Goal: Find specific page/section: Find specific page/section

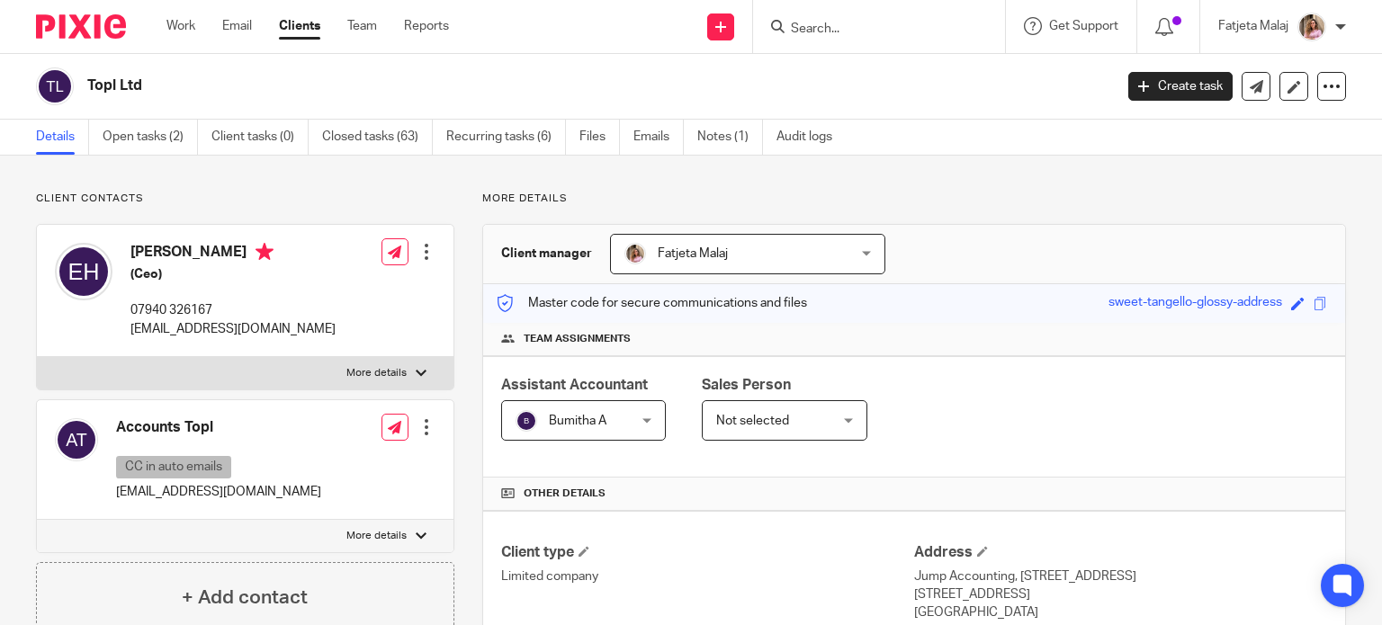
scroll to position [630, 0]
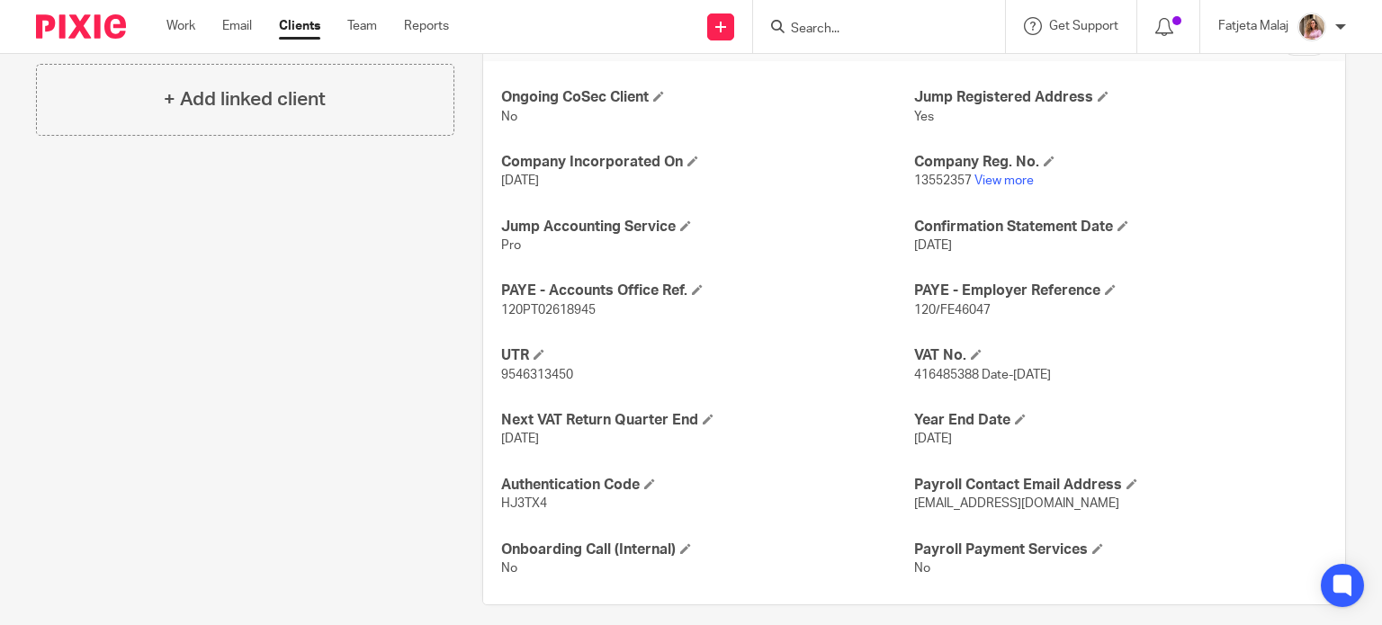
click at [878, 26] on input "Search" at bounding box center [870, 30] width 162 height 16
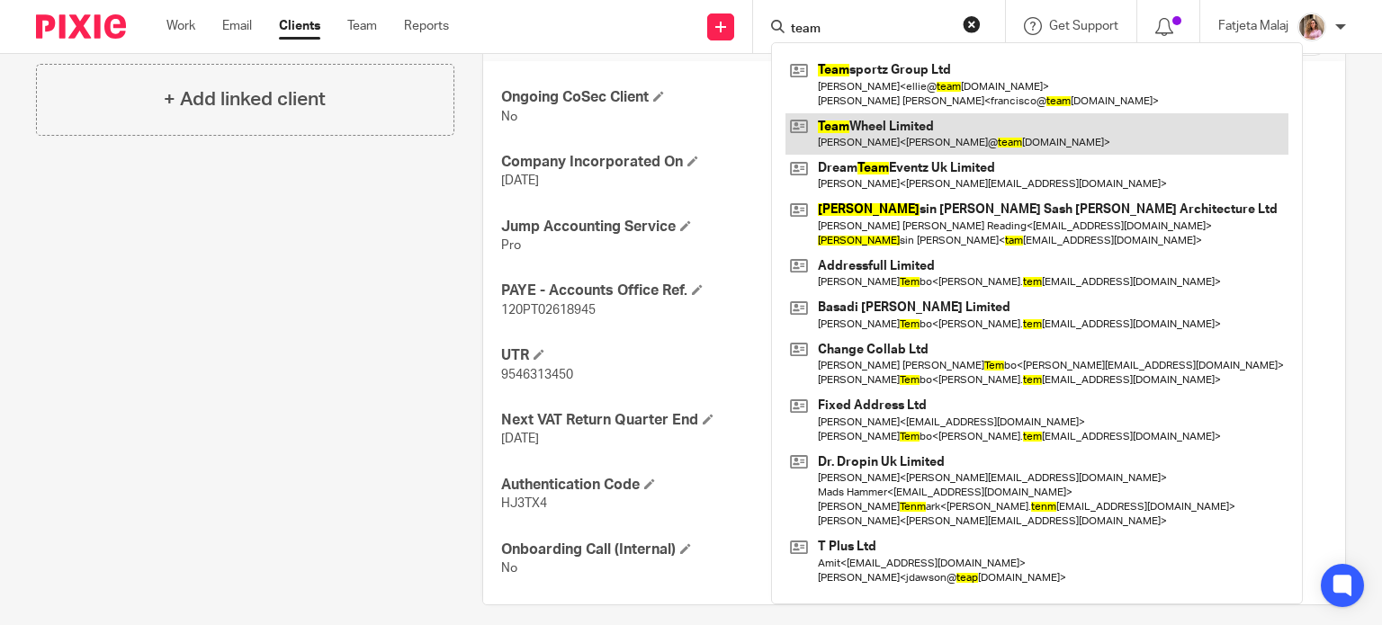
type input "team"
click at [933, 143] on link at bounding box center [1037, 133] width 503 height 41
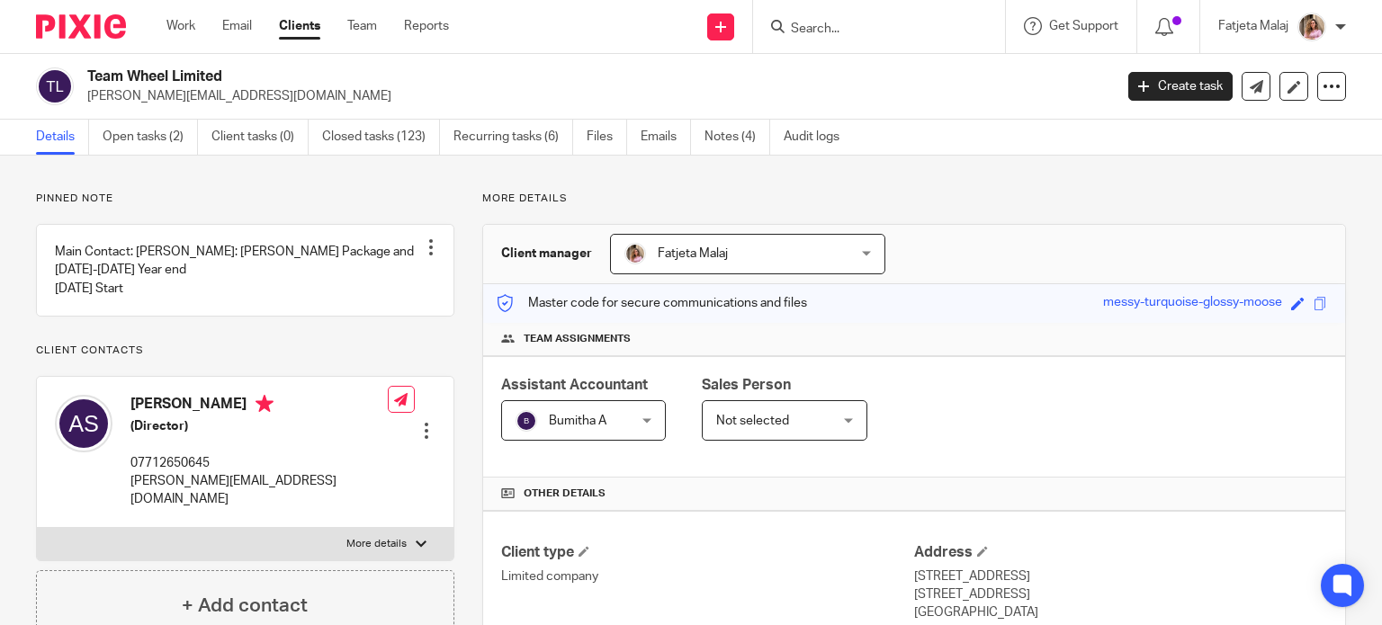
scroll to position [540, 0]
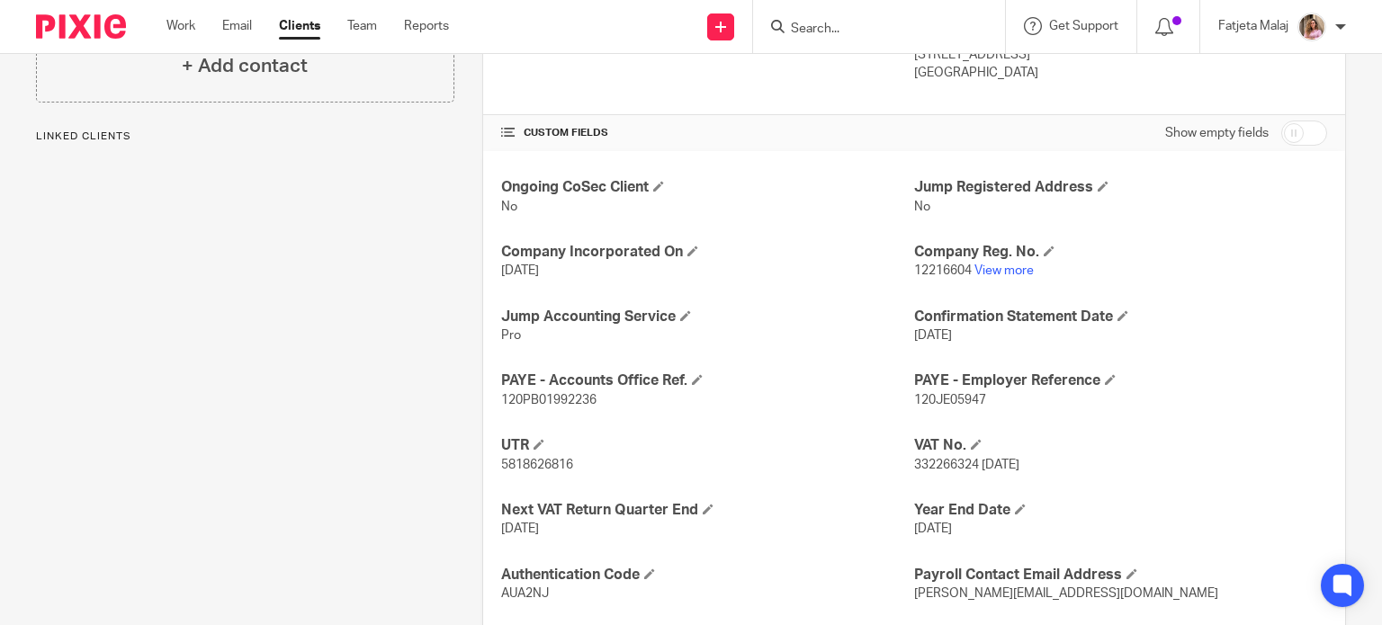
click at [979, 262] on p "12216604 View more" at bounding box center [1120, 271] width 413 height 18
click at [987, 265] on link "View more" at bounding box center [1004, 271] width 59 height 13
